Goal: Information Seeking & Learning: Learn about a topic

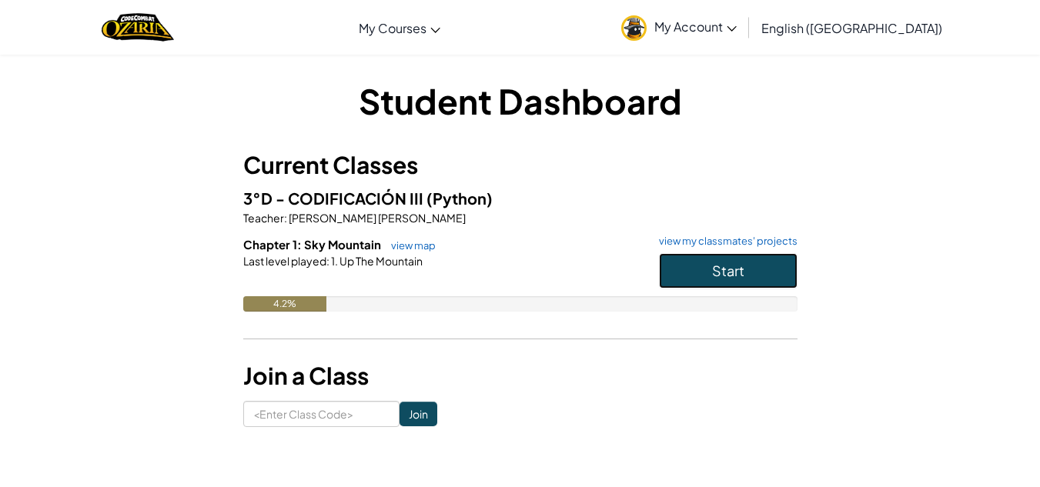
click at [738, 255] on button "Start" at bounding box center [728, 270] width 139 height 35
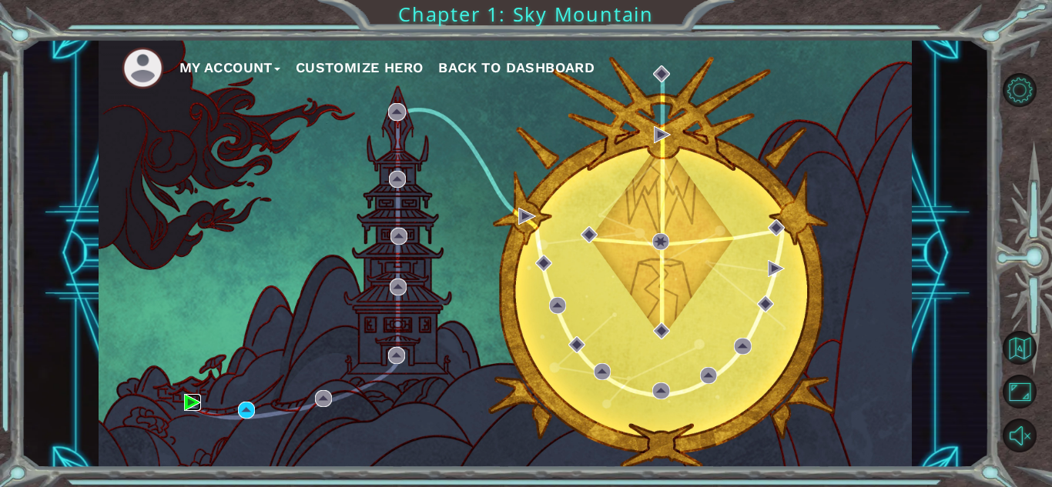
click at [189, 397] on img at bounding box center [192, 402] width 17 height 17
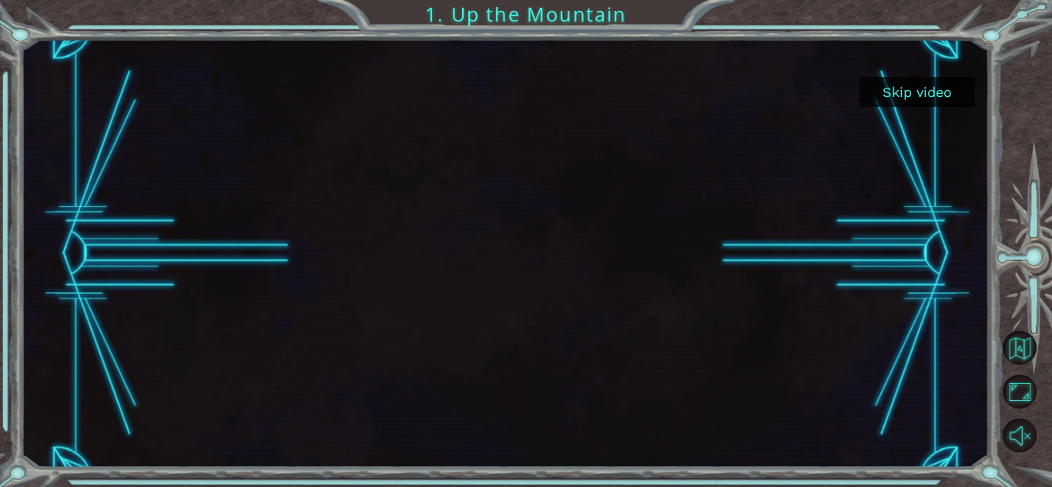
click at [919, 83] on button "Skip video" at bounding box center [916, 92] width 115 height 30
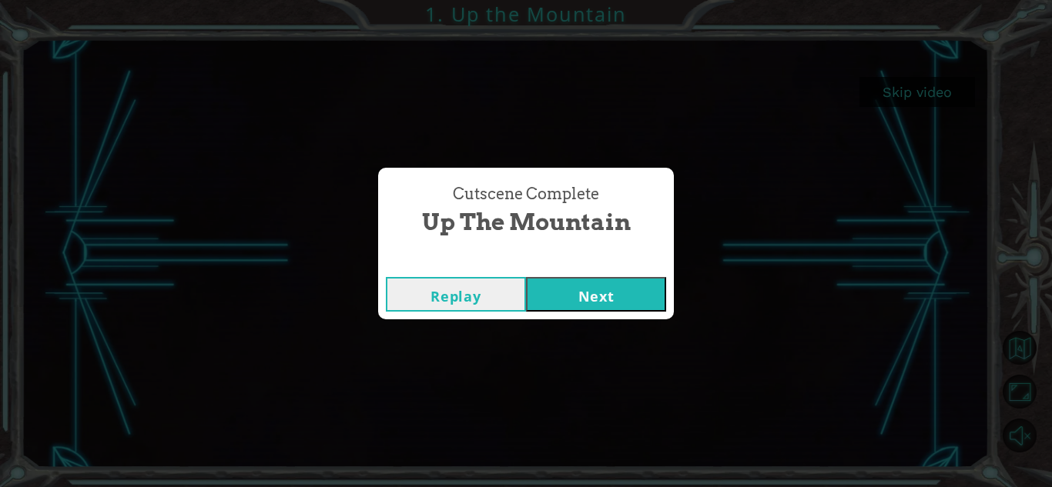
click at [607, 288] on button "Next" at bounding box center [596, 294] width 140 height 35
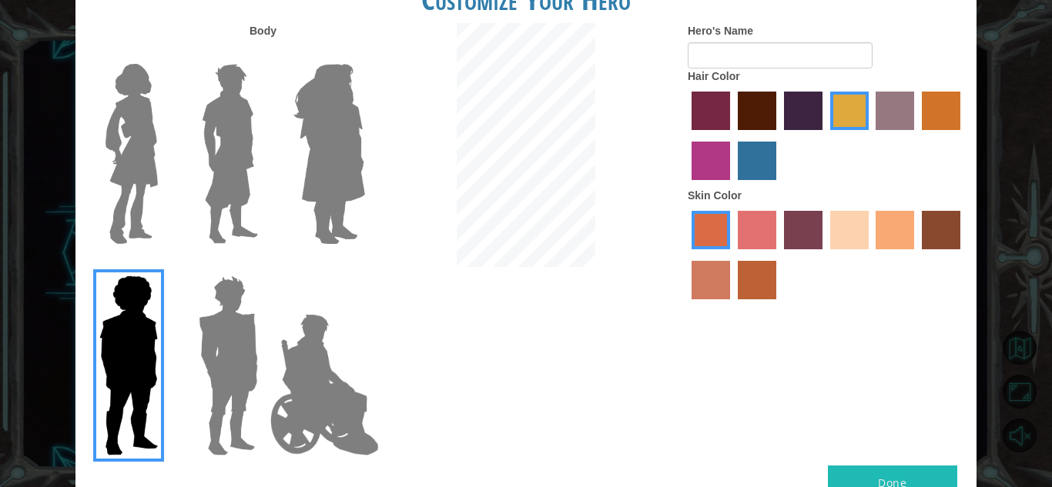
click at [650, 108] on div at bounding box center [526, 147] width 300 height 248
click at [738, 232] on label "froly skin color" at bounding box center [757, 230] width 38 height 38
click at [732, 255] on input "froly skin color" at bounding box center [732, 255] width 0 height 0
drag, startPoint x: 728, startPoint y: 278, endPoint x: 728, endPoint y: 292, distance: 13.9
click at [728, 279] on label "burning sand skin color" at bounding box center [710, 280] width 38 height 38
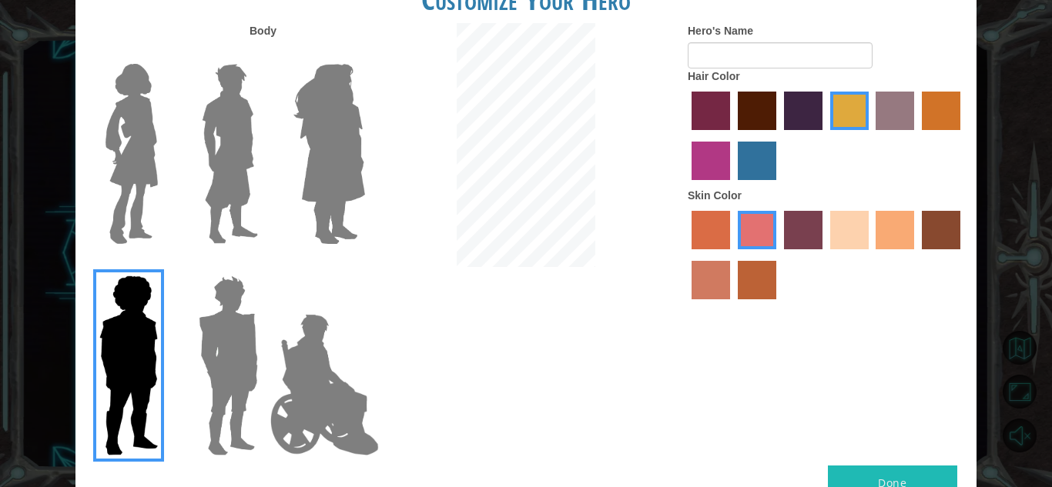
click at [962, 255] on input "burning sand skin color" at bounding box center [962, 255] width 0 height 0
click at [728, 295] on label "burning sand skin color" at bounding box center [710, 280] width 38 height 38
click at [962, 255] on input "burning sand skin color" at bounding box center [962, 255] width 0 height 0
click at [848, 229] on label "sandy beach skin color" at bounding box center [849, 230] width 38 height 38
click at [825, 255] on input "sandy beach skin color" at bounding box center [825, 255] width 0 height 0
